Goal: Task Accomplishment & Management: Manage account settings

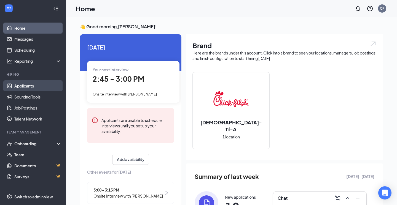
click at [33, 85] on link "Applicants" at bounding box center [37, 85] width 47 height 11
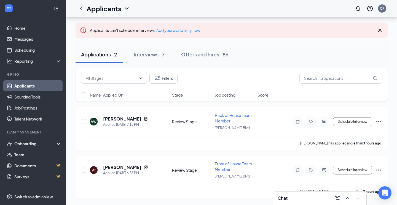
scroll to position [26, 0]
click at [129, 168] on h5 "[PERSON_NAME]" at bounding box center [122, 167] width 38 height 6
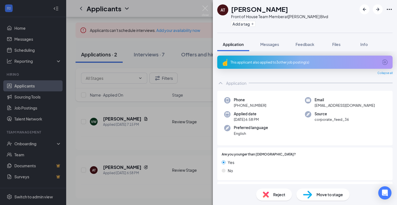
click at [384, 62] on icon "ArrowCircle" at bounding box center [385, 63] width 6 height 6
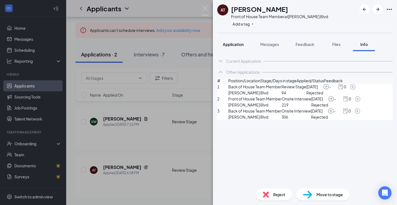
click at [236, 46] on span "Application" at bounding box center [233, 44] width 21 height 5
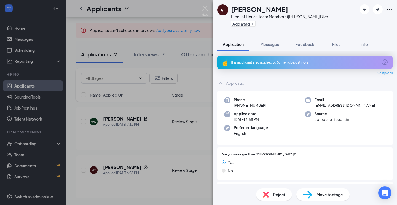
click at [274, 198] on div "Reject" at bounding box center [274, 195] width 36 height 12
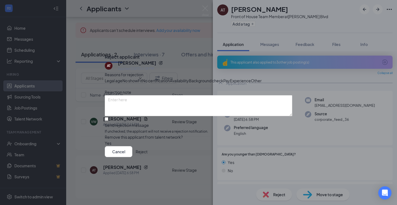
click at [115, 123] on div at bounding box center [198, 123] width 187 height 0
click at [108, 121] on input "Send rejection message If unchecked, the applicant will not receive a rejection…" at bounding box center [107, 119] width 4 height 4
checkbox input "true"
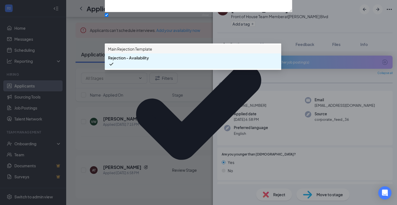
click at [152, 52] on span "Main Rejection Template" at bounding box center [130, 49] width 44 height 6
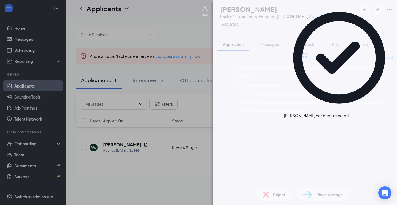
click at [203, 7] on img at bounding box center [205, 11] width 7 height 11
